Goal: Find contact information: Find contact information

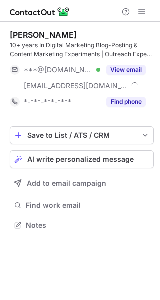
scroll to position [219, 160]
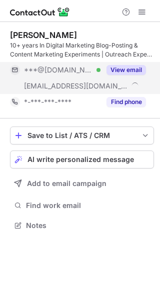
click at [129, 67] on button "View email" at bounding box center [127, 70] width 40 height 10
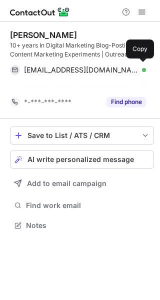
scroll to position [203, 160]
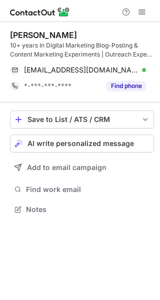
scroll to position [203, 160]
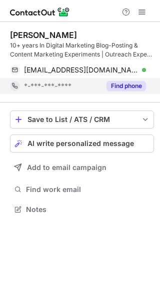
click at [122, 81] on div "Find phone" at bounding box center [124, 86] width 46 height 16
